Goal: Information Seeking & Learning: Find specific fact

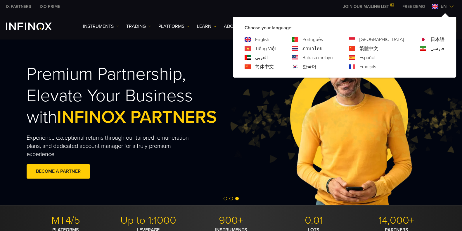
click at [437, 37] on link "日本語" at bounding box center [438, 39] width 14 height 7
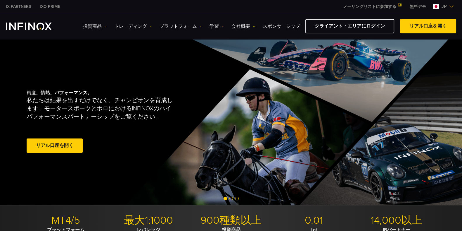
click at [86, 24] on link "投資商品" at bounding box center [95, 26] width 24 height 7
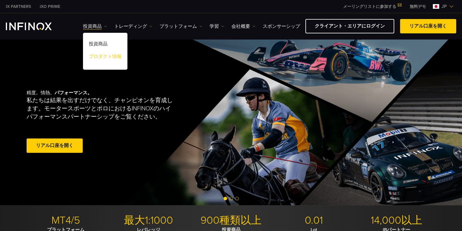
click at [98, 56] on link "プロダクト情報" at bounding box center [105, 57] width 44 height 13
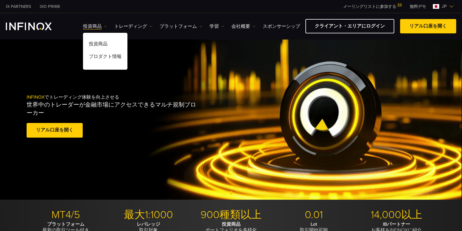
click at [348, 108] on div "INFINOX でトレーディング体験を向上させる 世界中のトレーダーが金融市場にアクセスできるマルチ規制ブローカー リアル口座を開く" at bounding box center [231, 116] width 421 height 63
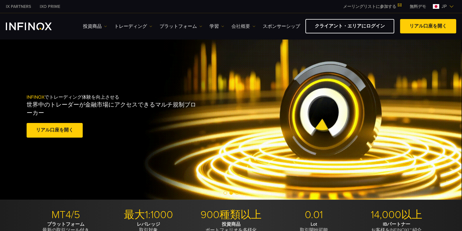
click at [244, 26] on link "会社概要" at bounding box center [244, 26] width 24 height 7
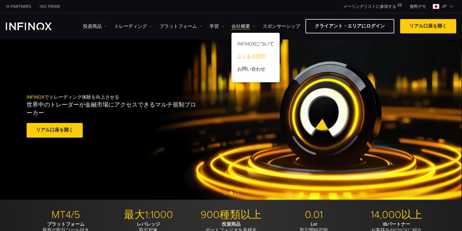
click at [247, 56] on link "よくある質問" at bounding box center [256, 57] width 48 height 13
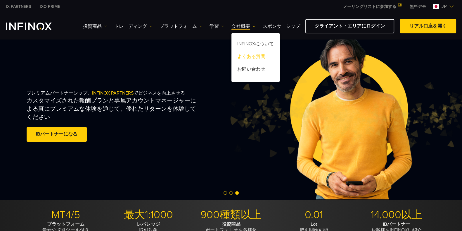
click at [256, 56] on link "よくある質問" at bounding box center [256, 57] width 48 height 13
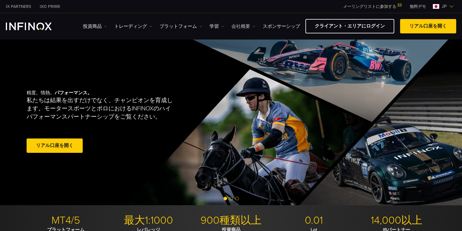
click at [246, 26] on link "会社概要" at bounding box center [244, 26] width 24 height 7
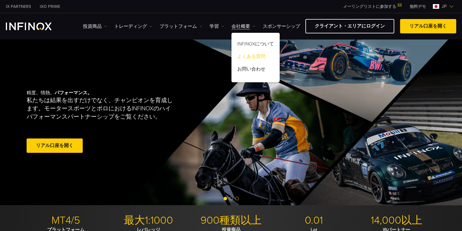
click at [249, 57] on link "よくある質問" at bounding box center [256, 57] width 48 height 13
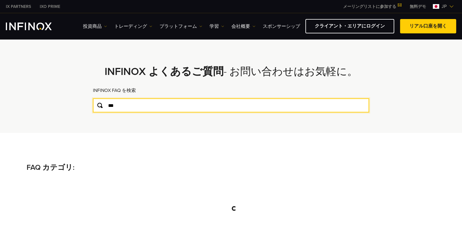
type input "***"
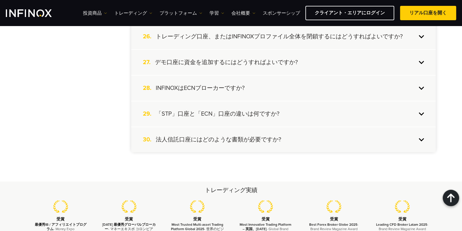
scroll to position [793, 0]
click at [218, 111] on h4 "「STP」口座と「ECN」口座の違いは何ですか?" at bounding box center [218, 114] width 124 height 8
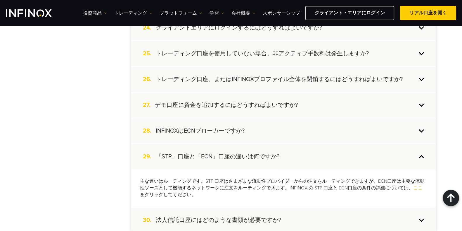
scroll to position [750, 0]
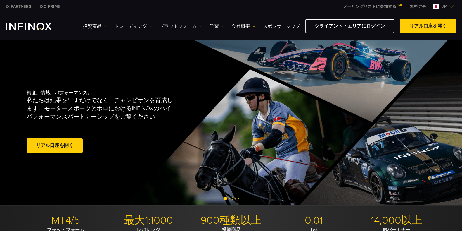
click at [183, 25] on link "プラットフォーム" at bounding box center [181, 26] width 43 height 7
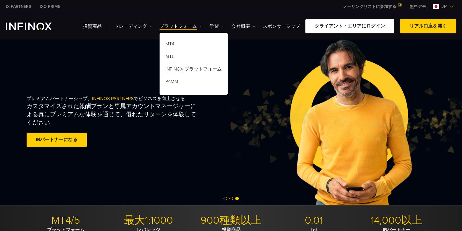
click at [351, 27] on link "クライアント・エリアにログイン" at bounding box center [350, 26] width 89 height 14
